Goal: Navigation & Orientation: Find specific page/section

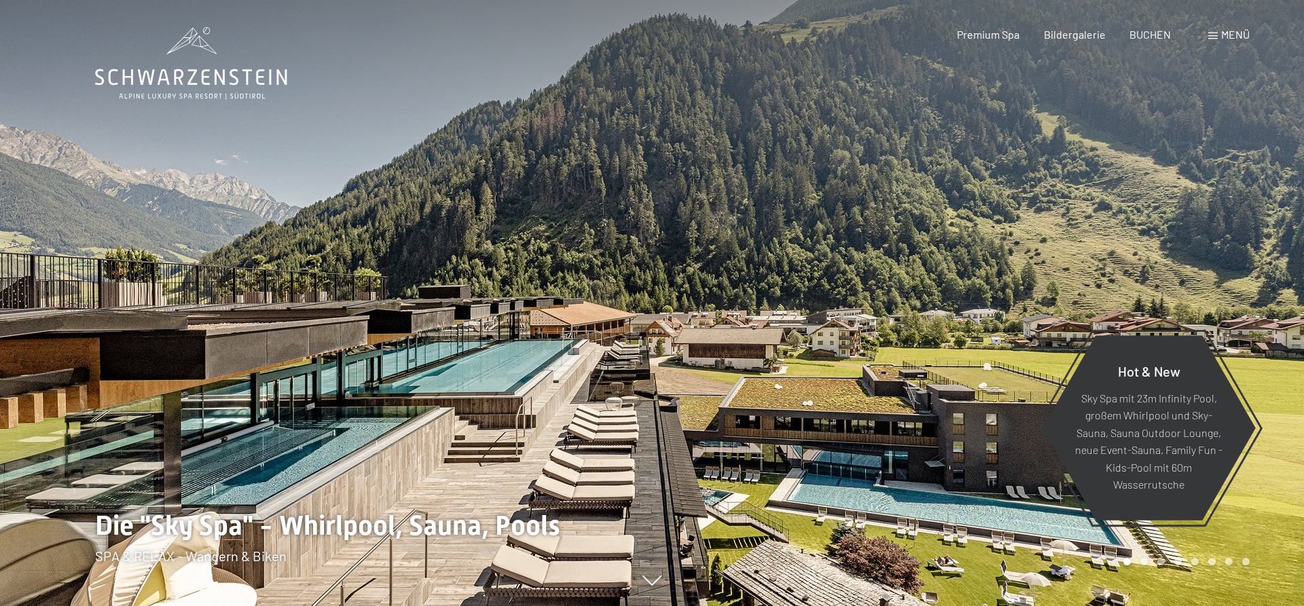
click at [1226, 35] on span "Menü" at bounding box center [1235, 34] width 29 height 13
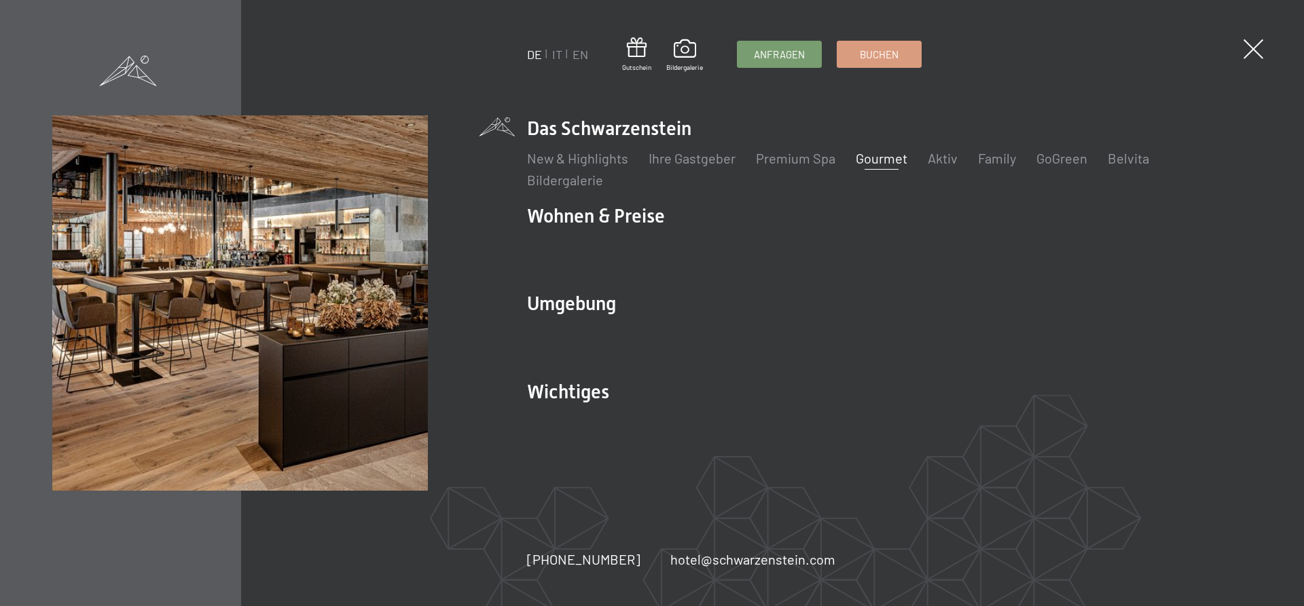
click at [883, 158] on link "Gourmet" at bounding box center [882, 158] width 52 height 16
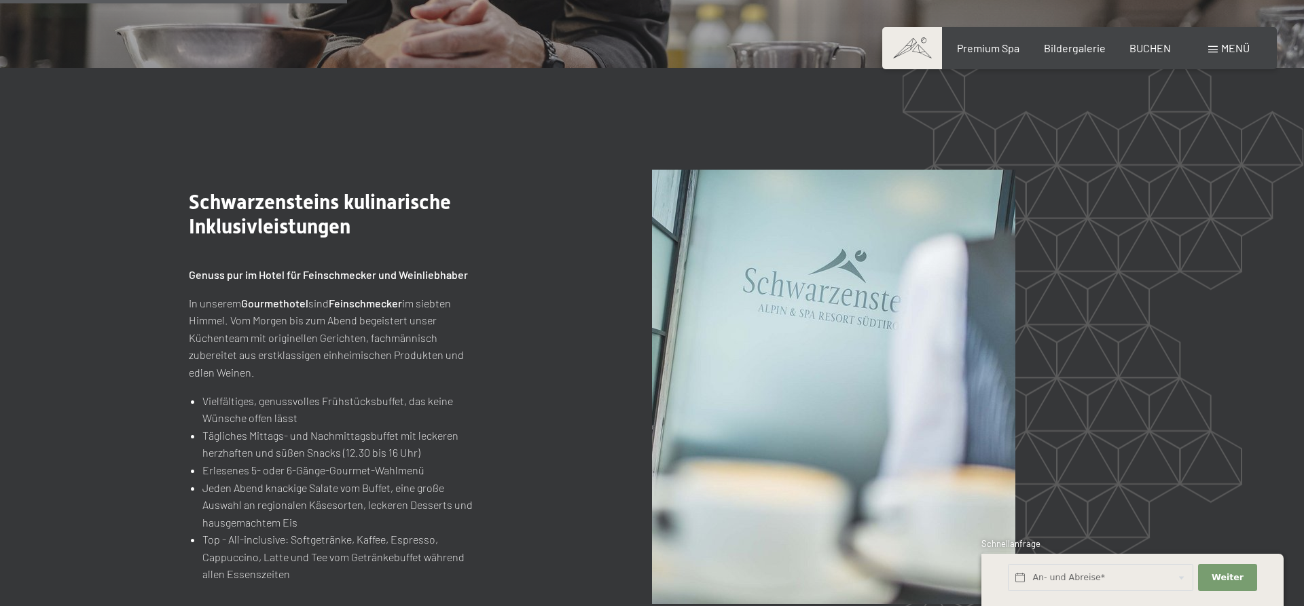
scroll to position [1524, 0]
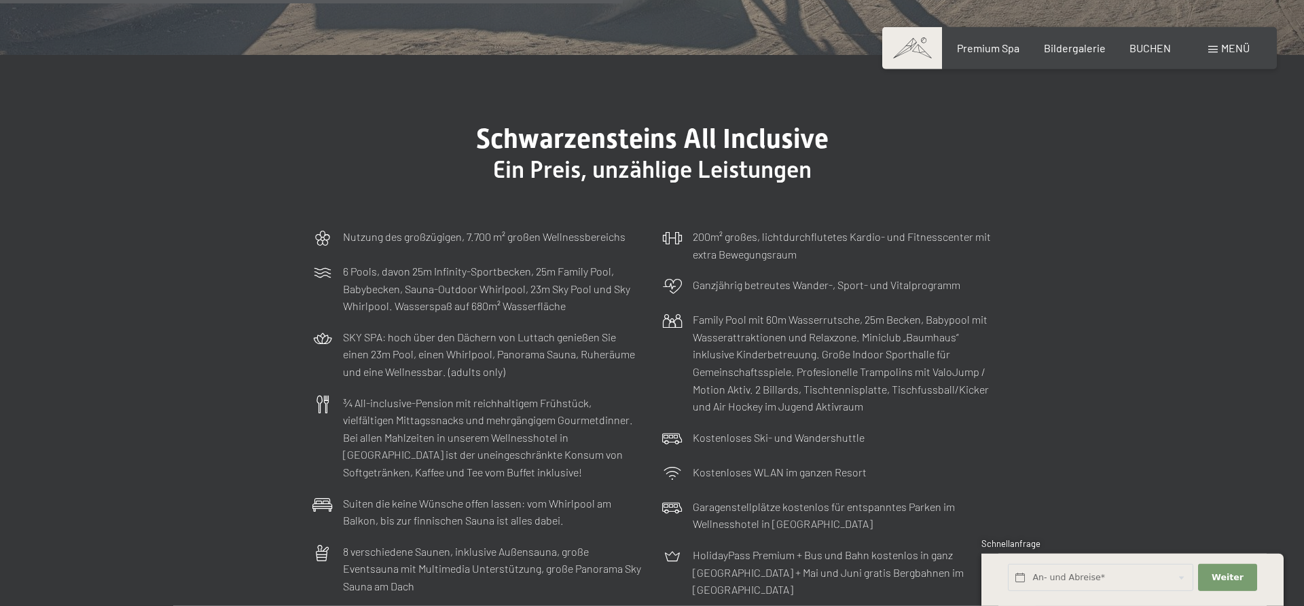
scroll to position [4225, 0]
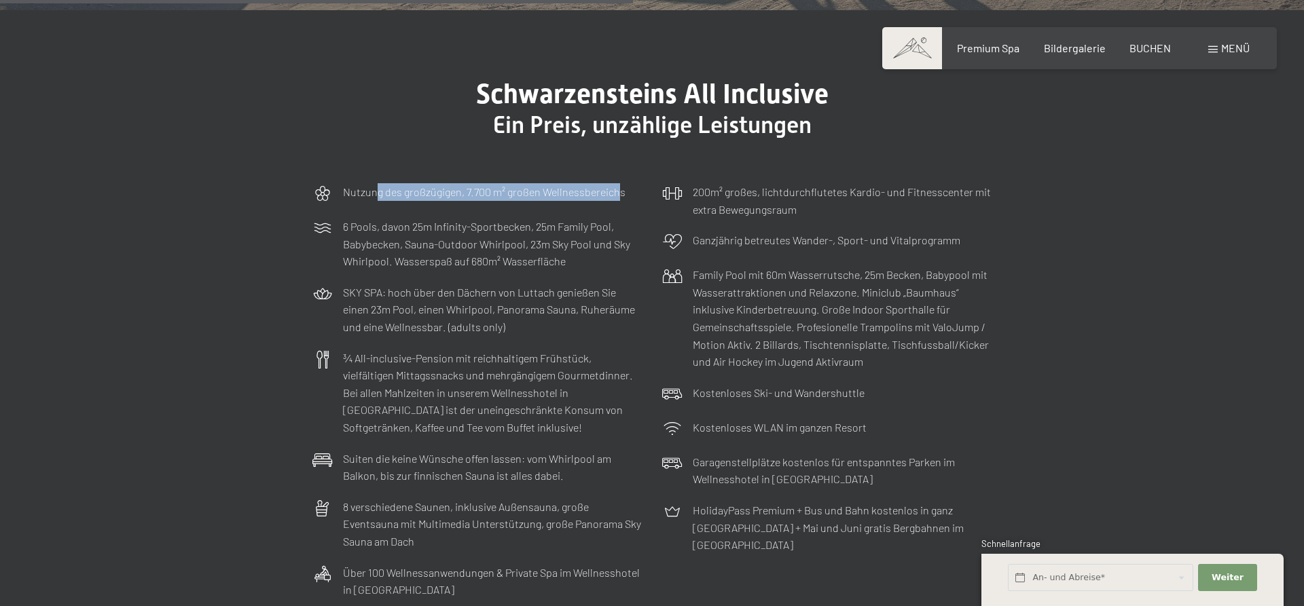
drag, startPoint x: 376, startPoint y: 174, endPoint x: 619, endPoint y: 177, distance: 243.8
click at [619, 183] on p "Nutzung des großzügigen, 7.700 m² großen Wellnessbereichs" at bounding box center [484, 192] width 283 height 18
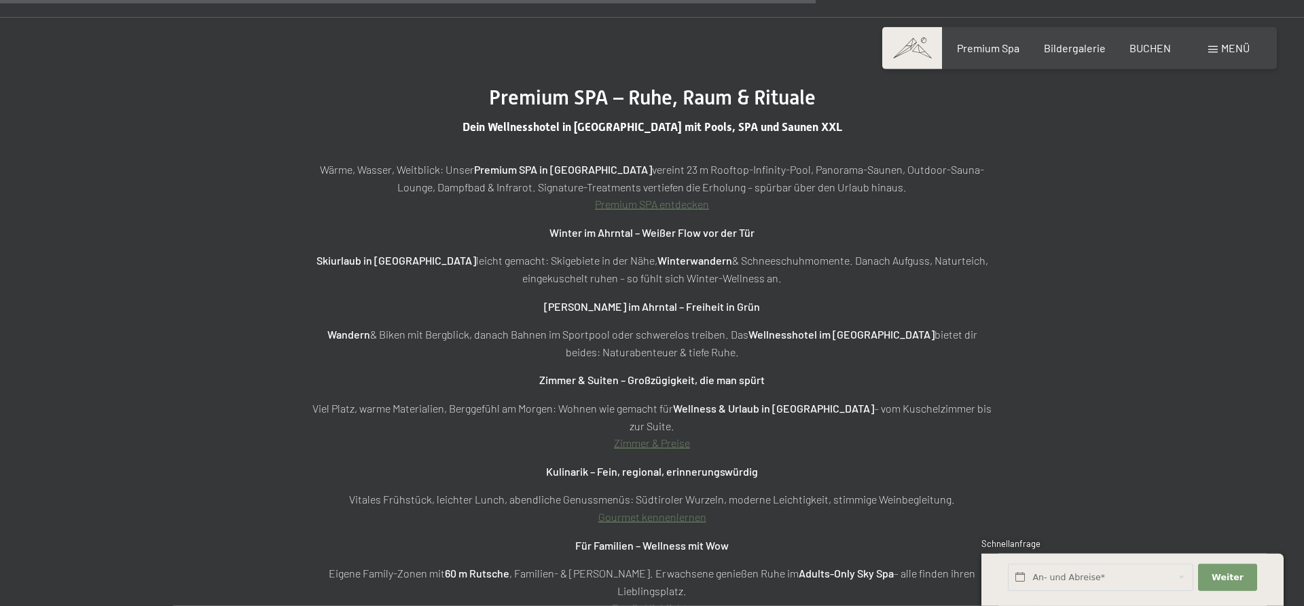
scroll to position [4849, 0]
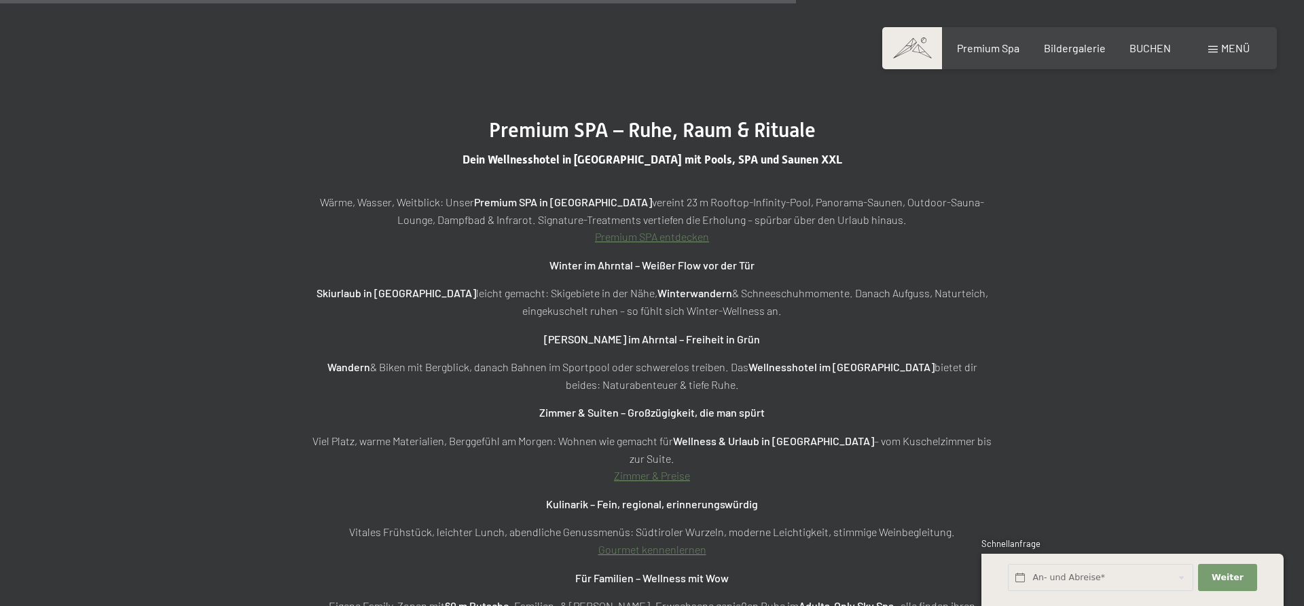
click at [674, 230] on link "Premium SPA entdecken" at bounding box center [652, 236] width 114 height 13
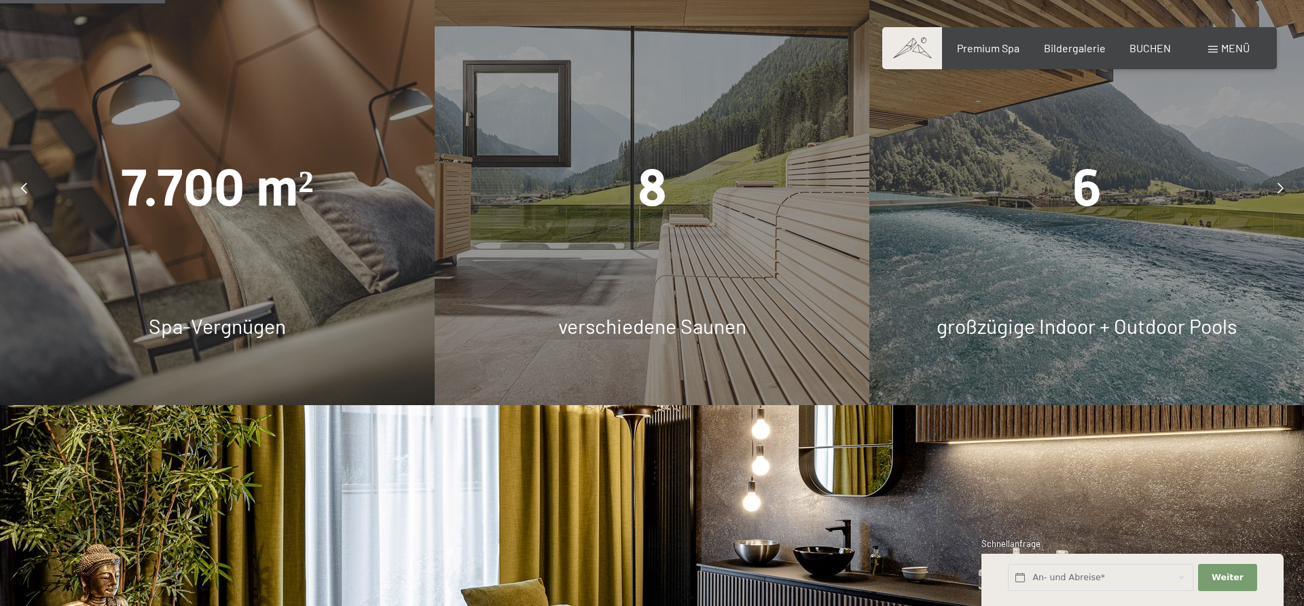
scroll to position [1108, 0]
